Goal: Information Seeking & Learning: Learn about a topic

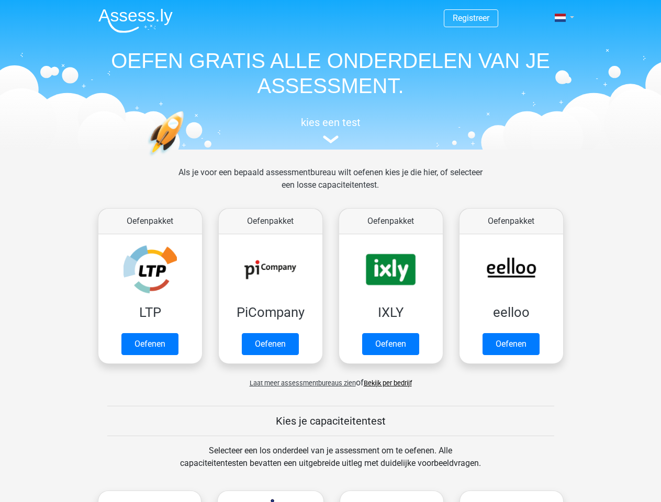
click at [561, 18] on span at bounding box center [559, 18] width 11 height 8
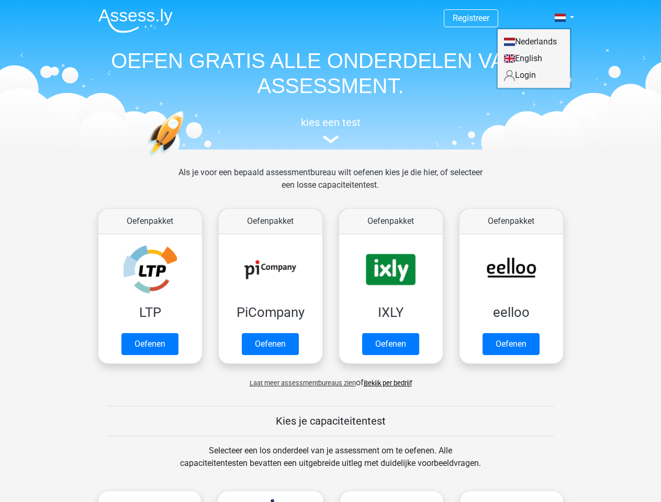
click at [300, 383] on span "Laat meer assessmentbureaus zien" at bounding box center [303, 383] width 106 height 8
